Goal: Task Accomplishment & Management: Use online tool/utility

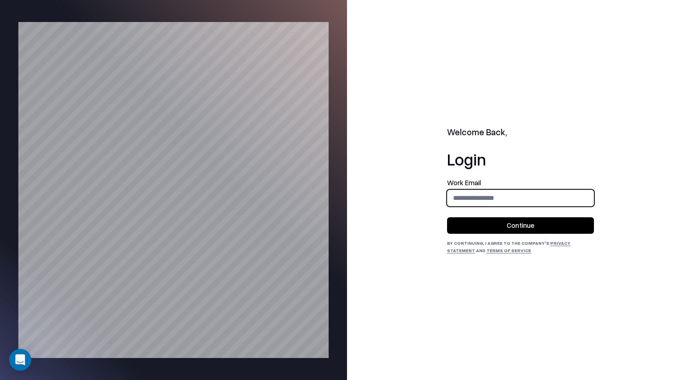
click at [512, 203] on input "email" at bounding box center [520, 197] width 146 height 17
type input "**********"
click at [519, 228] on button "Continue" at bounding box center [520, 225] width 147 height 17
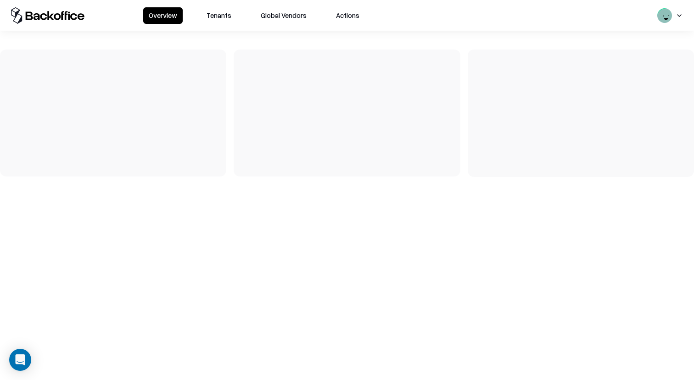
click at [231, 11] on button "Tenants" at bounding box center [219, 15] width 36 height 17
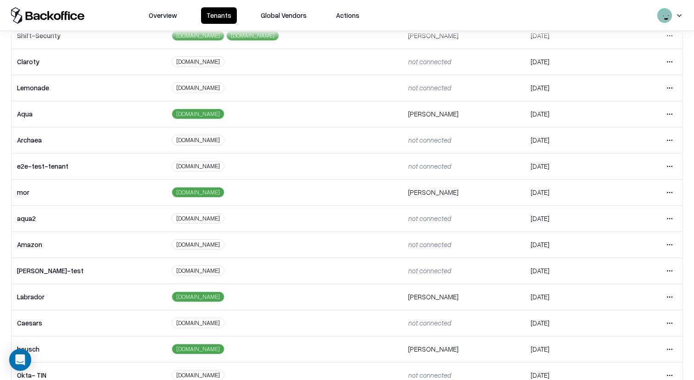
scroll to position [98, 0]
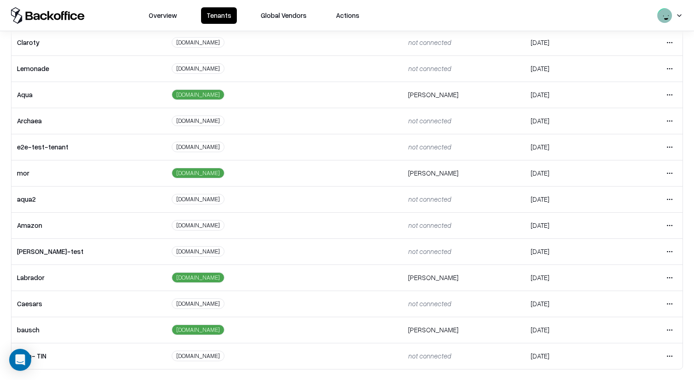
click at [674, 303] on html "Overview Tenants Global Vendors Actions Tenants Add Tenant Tenant name Domain A…" at bounding box center [347, 190] width 694 height 380
click at [617, 265] on div "Login to tenant" at bounding box center [630, 265] width 99 height 18
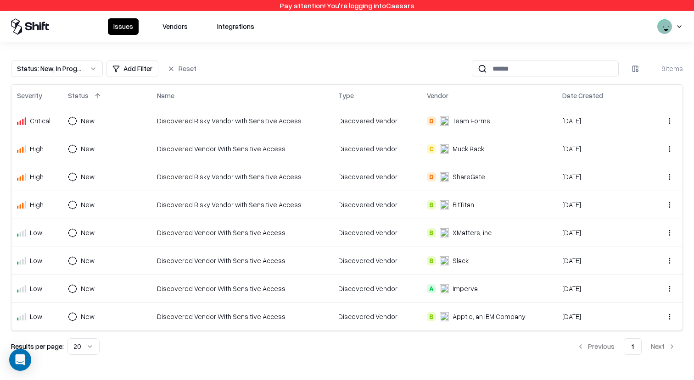
click at [170, 21] on button "Vendors" at bounding box center [175, 26] width 36 height 17
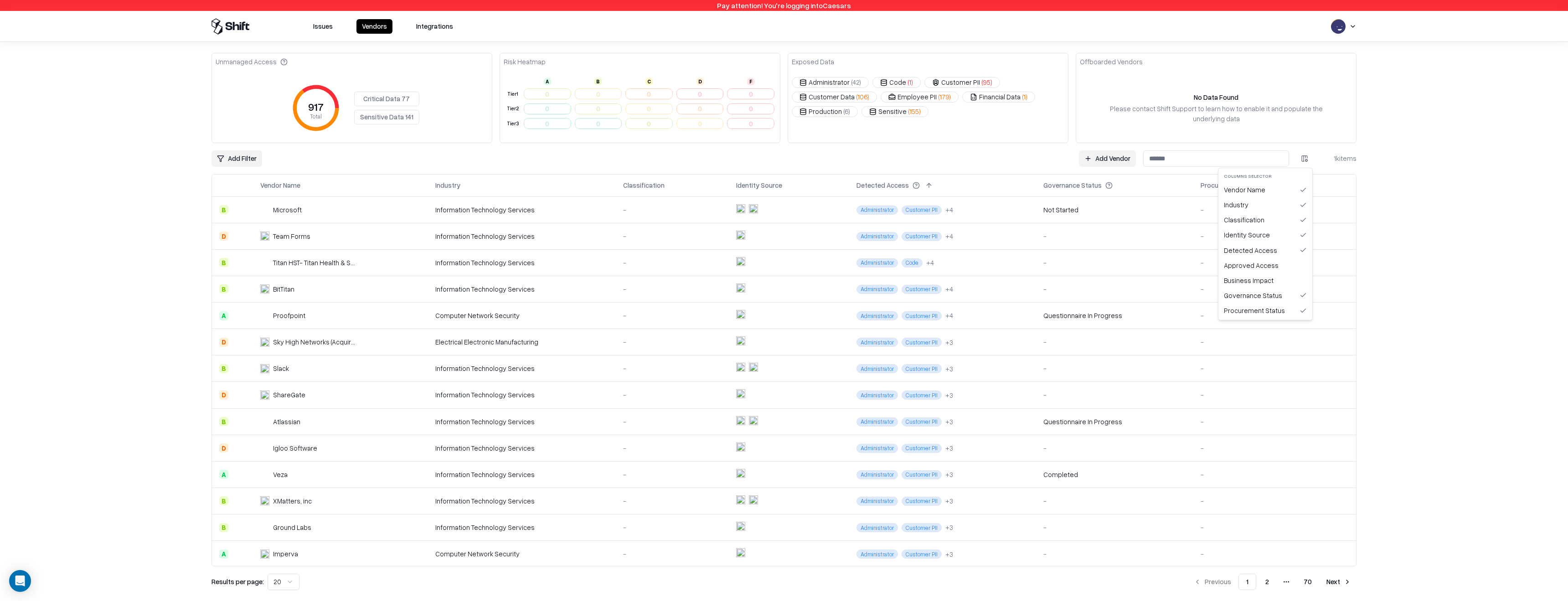
click at [689, 159] on html "Pay attention! You're logging into Caesars Issues Vendors Integrations Unmanage…" at bounding box center [784, 300] width 1568 height 601
click at [689, 267] on div "Approved Access" at bounding box center [1265, 265] width 90 height 15
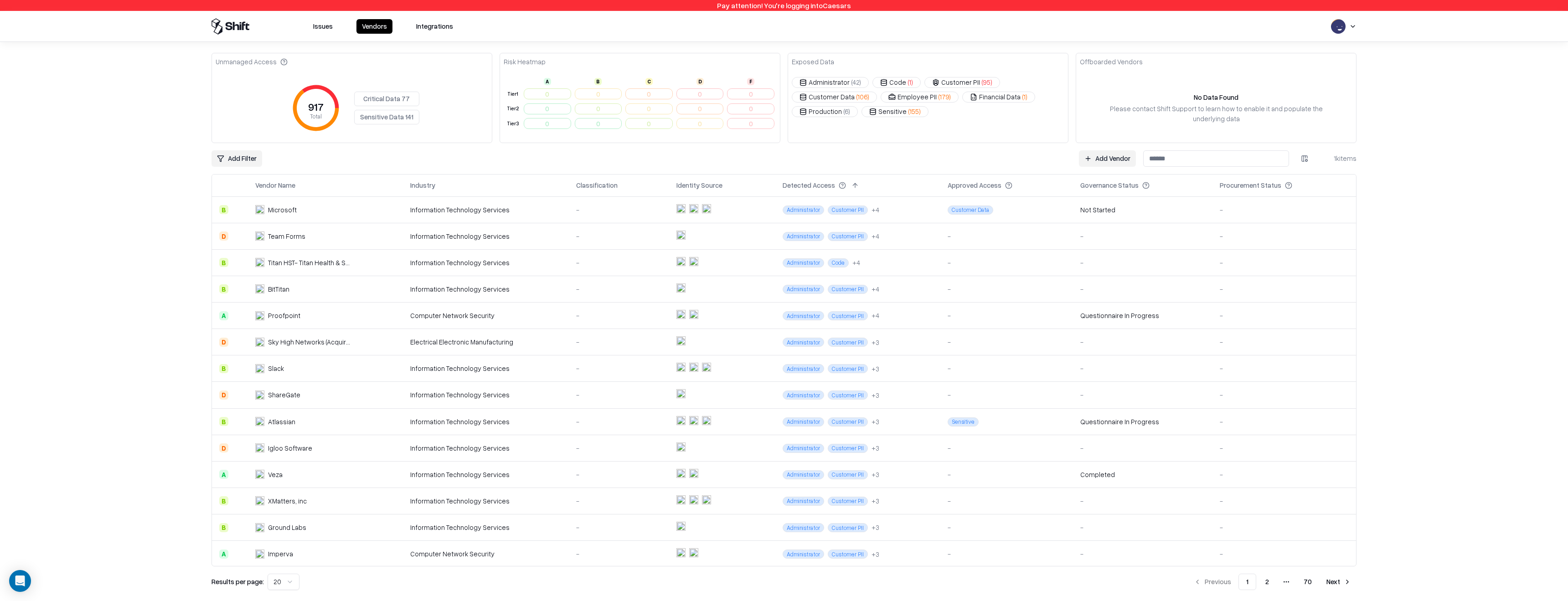
click at [689, 185] on div "Procurement Status" at bounding box center [1251, 186] width 62 height 10
copy div "Procurement Status"
click at [689, 184] on div "Detected Access" at bounding box center [809, 186] width 53 height 10
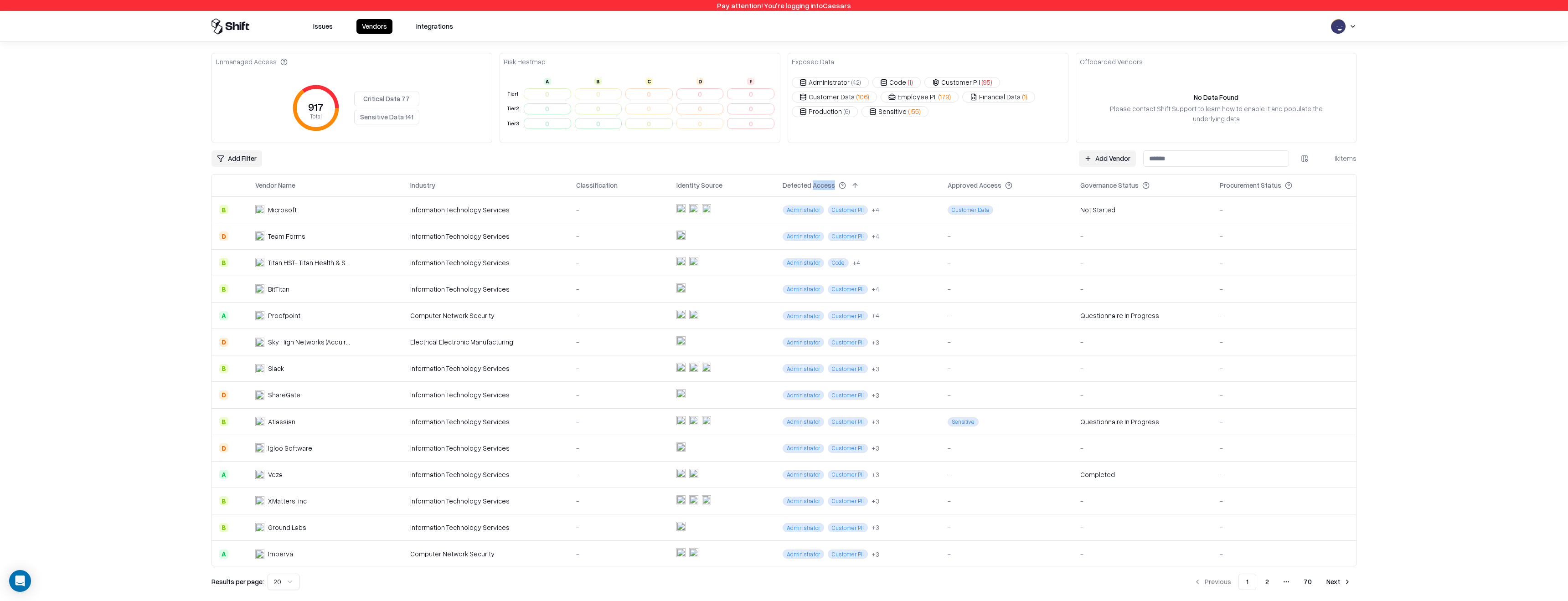
click at [689, 184] on div "Detected Access" at bounding box center [809, 186] width 53 height 10
copy div "Detected Access"
